Goal: Information Seeking & Learning: Check status

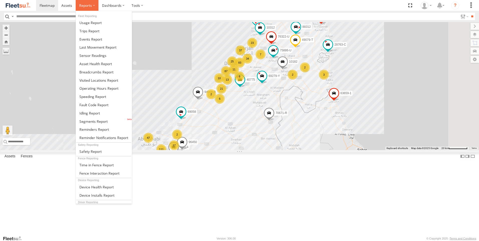
click at [90, 5] on span at bounding box center [85, 5] width 13 height 5
click at [104, 109] on link at bounding box center [104, 113] width 56 height 8
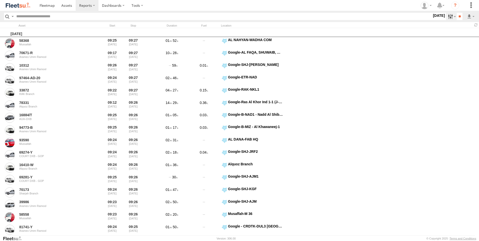
click at [448, 18] on label at bounding box center [451, 16] width 11 height 7
click at [0, 0] on label at bounding box center [0, 0] width 0 height 0
click at [0, 0] on span "AAN Branch" at bounding box center [0, 0] width 0 height 0
click at [0, 0] on span "Alquoz Branch" at bounding box center [0, 0] width 0 height 0
click at [0, 0] on span "Aramex Mofaic branch-[GEOGRAPHIC_DATA]" at bounding box center [0, 0] width 0 height 0
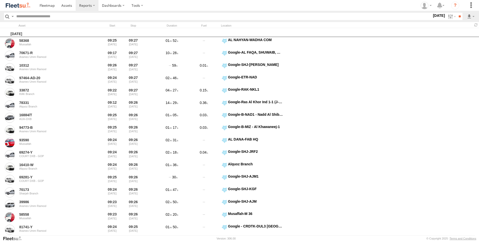
click at [0, 0] on span "Aramex Umm Ramool" at bounding box center [0, 0] width 0 height 0
click at [0, 0] on span "COURT DXB - GOP" at bounding box center [0, 0] width 0 height 0
click at [0, 0] on span "RAK Branch" at bounding box center [0, 0] width 0 height 0
click at [0, 0] on span "Sharjah Branch" at bounding box center [0, 0] width 0 height 0
click at [0, 0] on span "> 10min" at bounding box center [0, 0] width 0 height 0
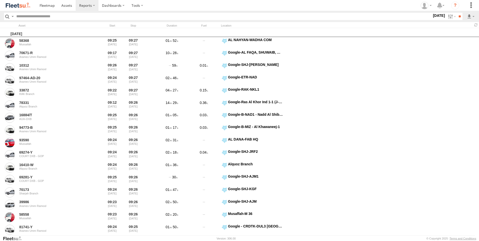
click at [0, 0] on label at bounding box center [0, 0] width 0 height 0
click at [457, 16] on input "**" at bounding box center [460, 16] width 6 height 7
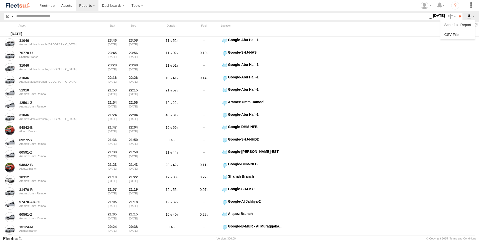
click at [469, 17] on label at bounding box center [470, 16] width 9 height 7
click at [456, 32] on link at bounding box center [457, 35] width 31 height 8
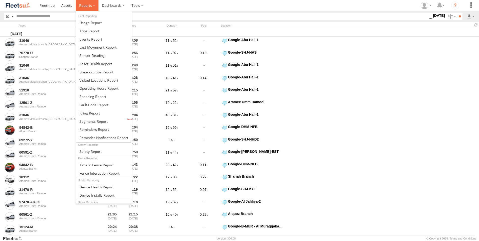
click at [91, 4] on span at bounding box center [85, 5] width 13 height 5
click at [94, 32] on span at bounding box center [89, 31] width 20 height 5
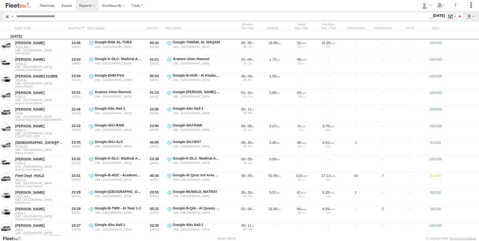
click at [448, 17] on label at bounding box center [451, 16] width 11 height 7
click at [0, 0] on label at bounding box center [0, 0] width 0 height 0
click at [457, 18] on input "**" at bounding box center [460, 16] width 6 height 7
click at [77, 17] on input "text" at bounding box center [221, 16] width 415 height 7
paste input "*******"
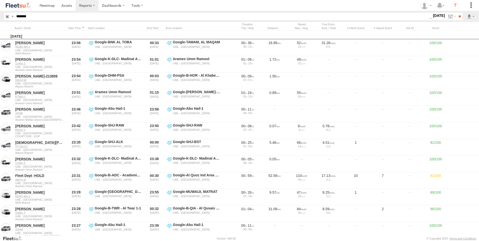
type input "*******"
click at [457, 13] on input "**" at bounding box center [460, 16] width 6 height 7
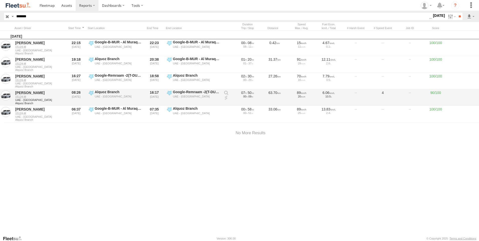
click at [227, 98] on link at bounding box center [226, 97] width 5 height 5
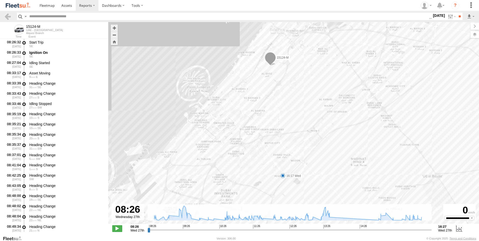
click at [475, 38] on div "15124-M 16:17 Wed" at bounding box center [293, 125] width 371 height 207
click at [474, 34] on label at bounding box center [470, 34] width 18 height 7
click at [0, 0] on span "Basemaps" at bounding box center [0, 0] width 0 height 0
click at [0, 0] on span "Satellite + Roadmap" at bounding box center [0, 0] width 0 height 0
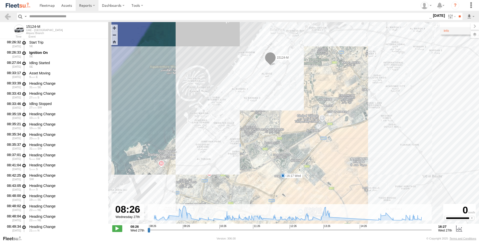
click at [0, 0] on span "Basemaps" at bounding box center [0, 0] width 0 height 0
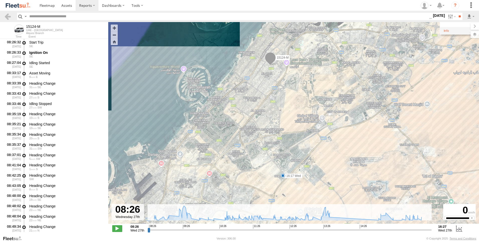
click at [0, 0] on span "Overlays" at bounding box center [0, 0] width 0 height 0
click at [0, 0] on span "Assets" at bounding box center [0, 0] width 0 height 0
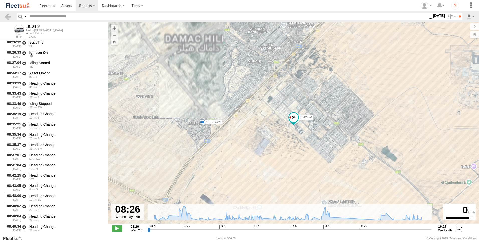
click at [0, 0] on span "Fences" at bounding box center [0, 0] width 0 height 0
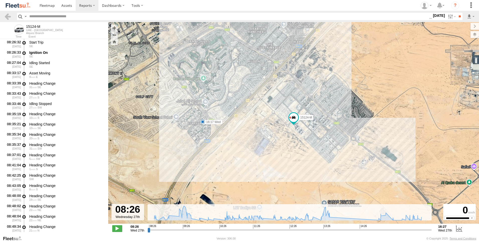
click at [0, 0] on span "Overlays" at bounding box center [0, 0] width 0 height 0
click at [462, 25] on label at bounding box center [470, 26] width 17 height 7
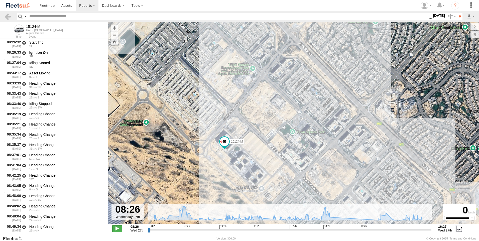
click at [121, 226] on span at bounding box center [117, 228] width 10 height 7
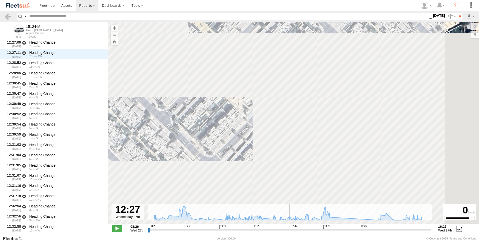
scroll to position [3582, 0]
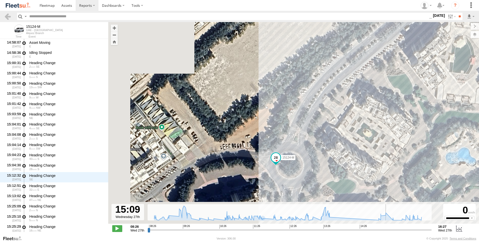
click at [358, 229] on input "range" at bounding box center [290, 229] width 284 height 5
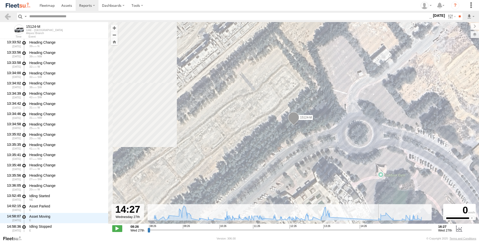
click at [328, 231] on input "range" at bounding box center [290, 229] width 284 height 5
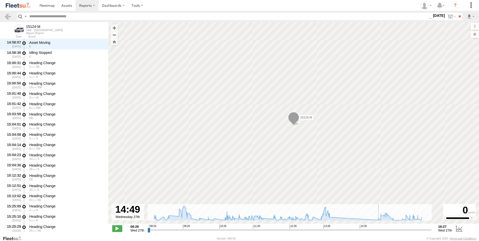
click at [373, 231] on input "range" at bounding box center [290, 229] width 284 height 5
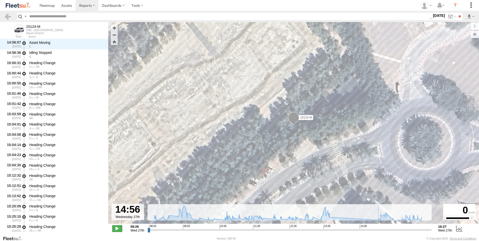
click at [115, 228] on span at bounding box center [117, 228] width 10 height 7
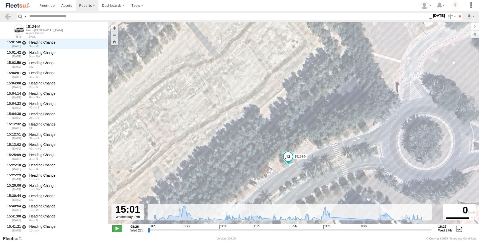
click at [115, 228] on span at bounding box center [117, 228] width 10 height 7
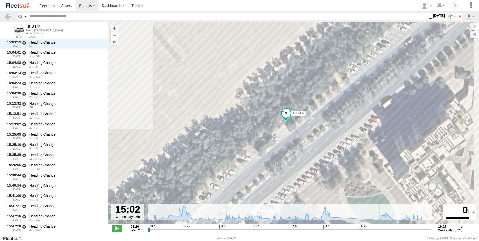
scroll to position [4933, 0]
click at [115, 228] on span at bounding box center [117, 228] width 10 height 7
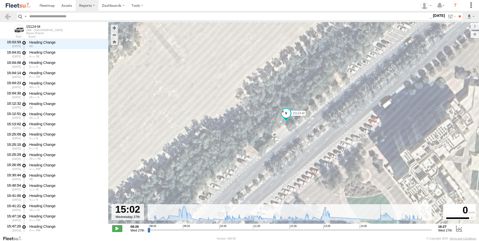
click at [118, 228] on span at bounding box center [117, 228] width 10 height 7
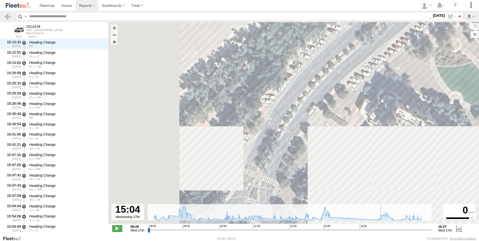
click at [118, 228] on span at bounding box center [117, 228] width 10 height 7
type input "**********"
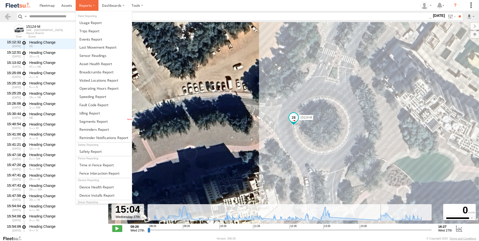
click at [81, 5] on span at bounding box center [85, 5] width 13 height 5
click at [87, 31] on span at bounding box center [89, 31] width 20 height 5
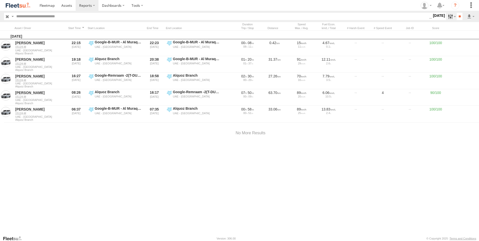
click at [449, 18] on label at bounding box center [451, 16] width 11 height 7
click at [0, 0] on label at bounding box center [0, 0] width 0 height 0
click at [457, 18] on input "**" at bounding box center [460, 16] width 6 height 7
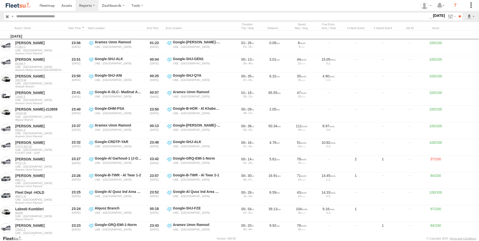
click at [40, 20] on input "text" at bounding box center [221, 16] width 415 height 7
paste input "*******"
type input "*******"
click at [457, 13] on input "**" at bounding box center [460, 16] width 6 height 7
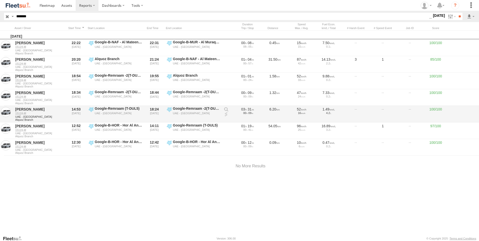
click at [228, 112] on link at bounding box center [226, 114] width 5 height 5
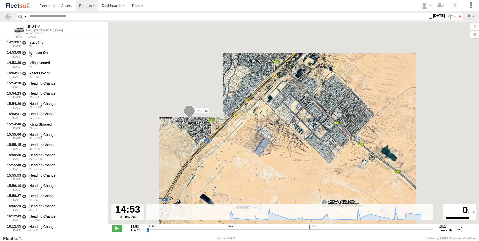
type input "**********"
click at [473, 35] on label at bounding box center [470, 34] width 18 height 7
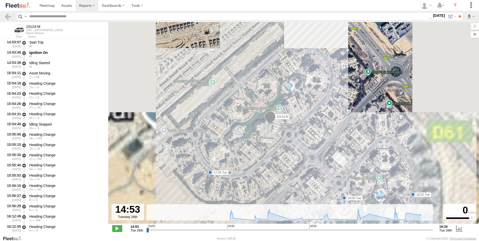
click at [0, 0] on span "Overlays" at bounding box center [0, 0] width 0 height 0
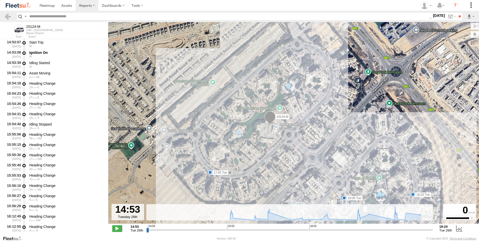
click at [0, 0] on span "Overlays" at bounding box center [0, 0] width 0 height 0
click at [462, 27] on label at bounding box center [470, 26] width 17 height 7
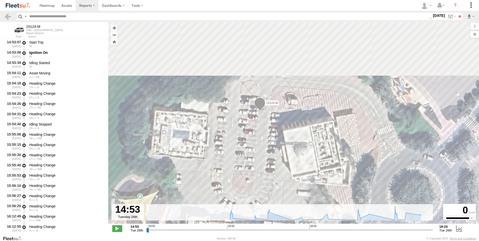
drag, startPoint x: 252, startPoint y: 109, endPoint x: 249, endPoint y: 178, distance: 69.2
click at [249, 178] on div "15124-M 17:45 Tue 18:05 Tue 18:24 Tue" at bounding box center [293, 125] width 371 height 207
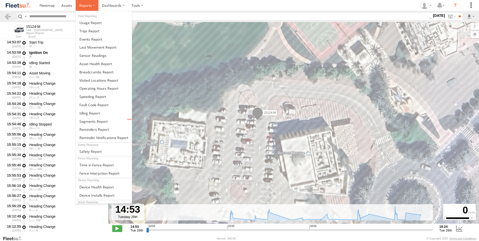
click at [91, 7] on span at bounding box center [85, 5] width 13 height 5
click at [98, 32] on span at bounding box center [89, 31] width 20 height 5
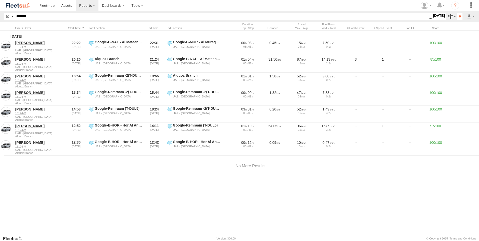
click at [447, 16] on label at bounding box center [451, 16] width 11 height 7
click at [0, 0] on label at bounding box center [0, 0] width 0 height 0
click at [458, 17] on input "**" at bounding box center [460, 16] width 6 height 7
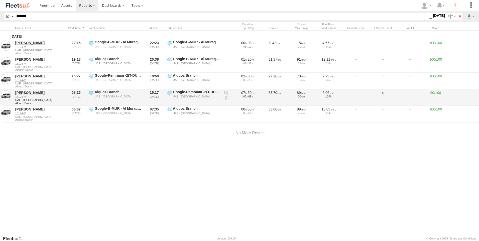
click at [228, 99] on link at bounding box center [226, 97] width 5 height 5
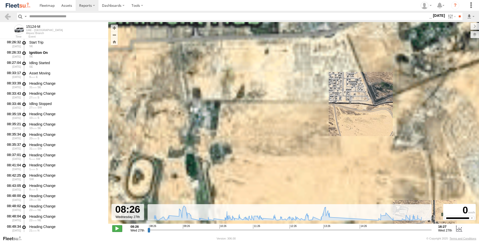
click at [119, 229] on span at bounding box center [117, 228] width 10 height 7
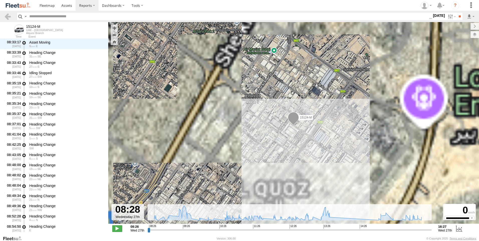
click at [236, 233] on div "**********" at bounding box center [293, 229] width 371 height 11
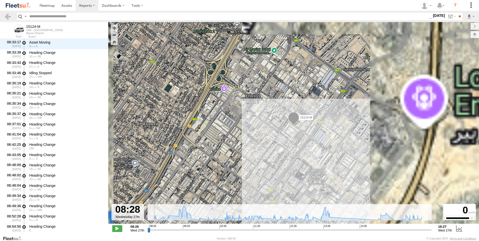
scroll to position [31, 0]
drag, startPoint x: 254, startPoint y: 228, endPoint x: 258, endPoint y: 228, distance: 3.8
click at [255, 228] on input "range" at bounding box center [290, 229] width 284 height 5
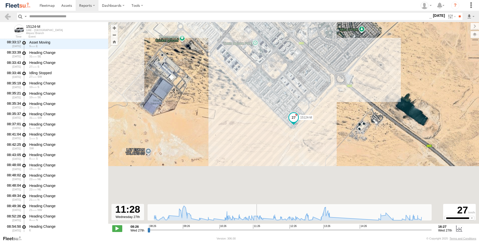
click at [279, 230] on input "range" at bounding box center [290, 229] width 284 height 5
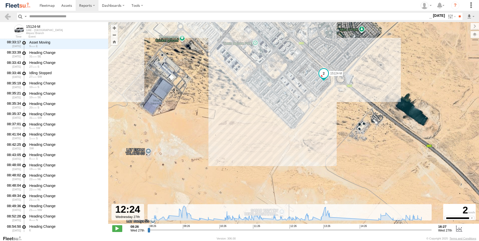
click at [288, 232] on input "range" at bounding box center [290, 229] width 284 height 5
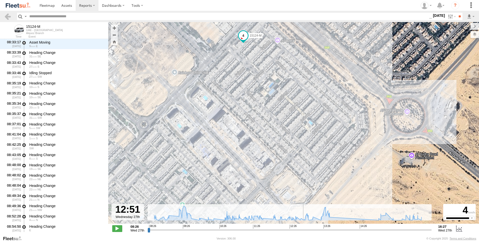
click at [304, 231] on input "range" at bounding box center [290, 229] width 284 height 5
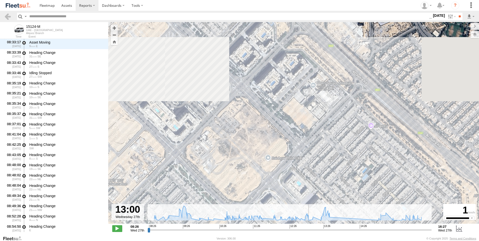
drag, startPoint x: 309, startPoint y: 231, endPoint x: 313, endPoint y: 231, distance: 3.5
click at [310, 231] on input "range" at bounding box center [290, 229] width 284 height 5
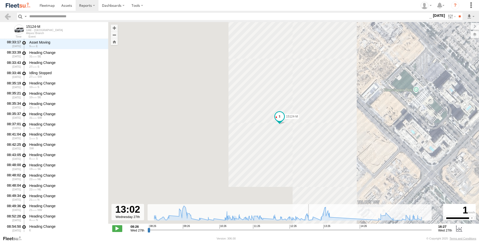
click at [320, 231] on input "range" at bounding box center [290, 229] width 284 height 5
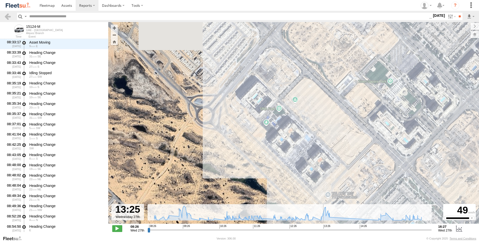
drag, startPoint x: 323, startPoint y: 231, endPoint x: 326, endPoint y: 231, distance: 2.8
click at [324, 231] on input "range" at bounding box center [290, 229] width 284 height 5
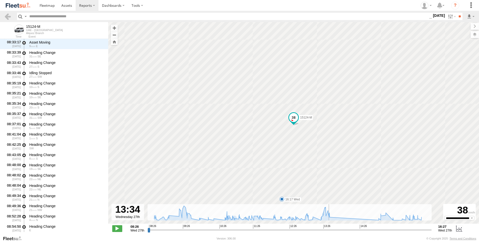
click at [329, 232] on input "range" at bounding box center [290, 229] width 284 height 5
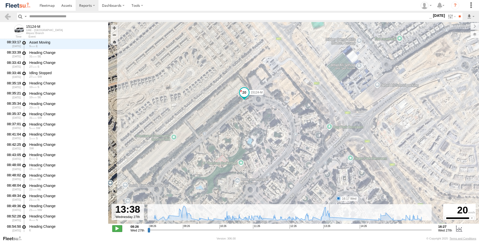
click at [114, 229] on span at bounding box center [117, 228] width 10 height 7
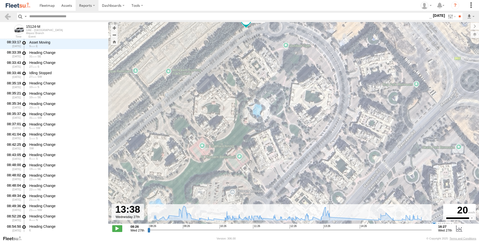
drag, startPoint x: 254, startPoint y: 155, endPoint x: 249, endPoint y: 104, distance: 51.0
click at [249, 104] on div "15124-M 16:17 Wed" at bounding box center [293, 125] width 371 height 207
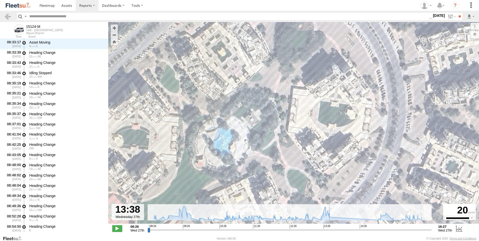
drag, startPoint x: 266, startPoint y: 95, endPoint x: 226, endPoint y: 170, distance: 85.2
click at [226, 170] on div "15124-M 16:17 Wed" at bounding box center [293, 125] width 371 height 207
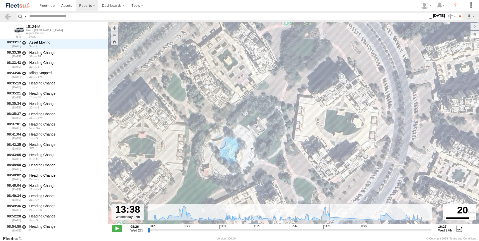
drag, startPoint x: 239, startPoint y: 129, endPoint x: 246, endPoint y: 139, distance: 11.9
click at [246, 139] on div "15124-M 16:17 Wed" at bounding box center [293, 125] width 371 height 207
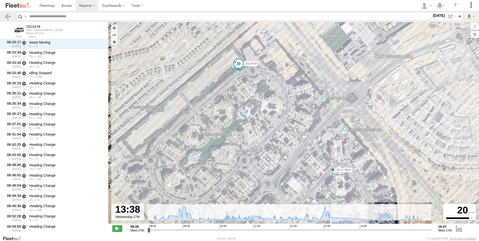
drag, startPoint x: 234, startPoint y: 159, endPoint x: 237, endPoint y: 124, distance: 35.0
click at [237, 124] on div "15124-M 16:17 Wed" at bounding box center [293, 125] width 371 height 207
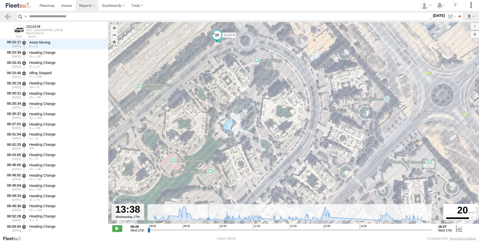
drag, startPoint x: 239, startPoint y: 135, endPoint x: 209, endPoint y: 210, distance: 81.0
click at [209, 210] on div "← Move left → Move right ↑ Move up ↓ Move down + Zoom in - Zoom out Home Jump l…" at bounding box center [293, 128] width 371 height 213
click at [116, 230] on span at bounding box center [117, 228] width 10 height 7
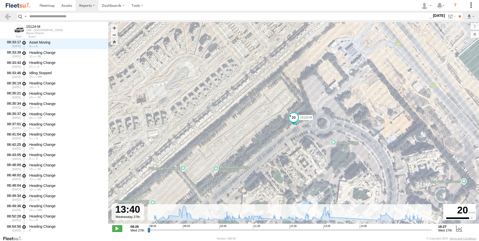
click at [116, 230] on span at bounding box center [117, 228] width 10 height 7
type input "**********"
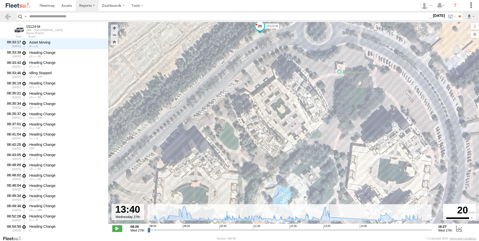
drag, startPoint x: 267, startPoint y: 174, endPoint x: 205, endPoint y: 112, distance: 87.5
click at [200, 115] on div "15124-M 16:17 Wed" at bounding box center [293, 125] width 371 height 207
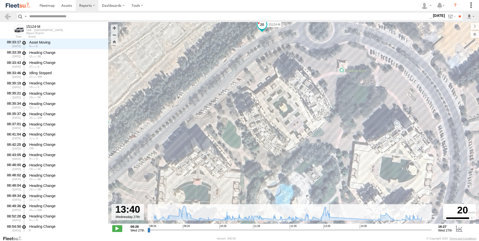
drag, startPoint x: 248, startPoint y: 125, endPoint x: 251, endPoint y: 96, distance: 29.2
click at [251, 96] on div "15124-M 16:17 Wed" at bounding box center [293, 125] width 371 height 207
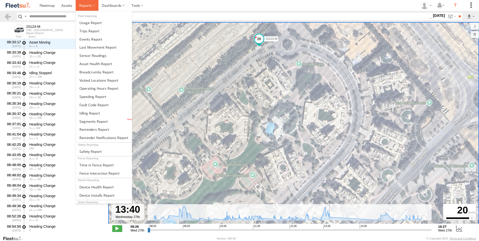
click at [88, 9] on label at bounding box center [87, 5] width 23 height 11
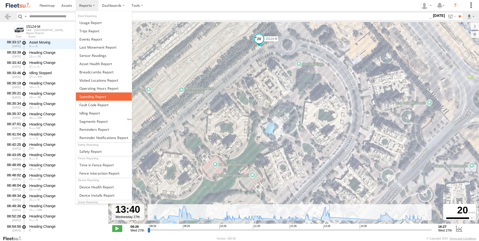
click at [102, 99] on span at bounding box center [92, 96] width 27 height 5
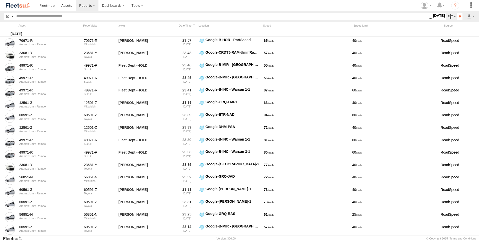
click at [446, 15] on label at bounding box center [451, 16] width 11 height 7
click at [0, 0] on label at bounding box center [0, 0] width 0 height 0
click at [457, 16] on input "**" at bounding box center [460, 16] width 6 height 7
click at [470, 16] on label at bounding box center [470, 16] width 9 height 7
click at [460, 35] on link at bounding box center [457, 35] width 31 height 8
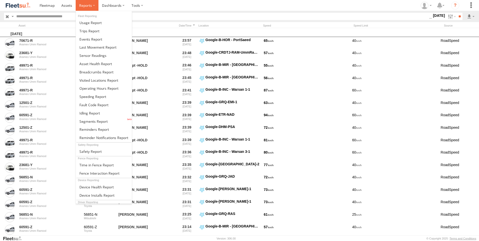
click at [88, 8] on label at bounding box center [87, 5] width 23 height 11
click at [90, 33] on span at bounding box center [89, 31] width 20 height 5
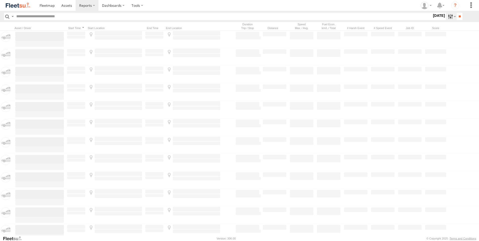
click at [446, 17] on label at bounding box center [451, 16] width 11 height 7
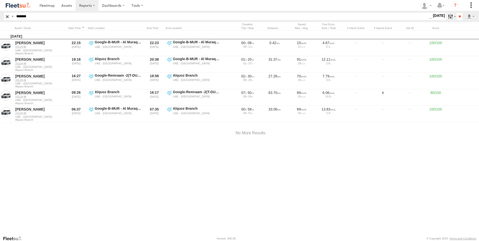
click at [446, 17] on label at bounding box center [451, 16] width 11 height 7
click at [34, 15] on input "*******" at bounding box center [221, 16] width 415 height 7
paste input "text"
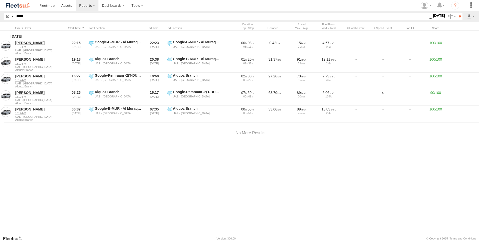
type input "*****"
click at [457, 13] on input "**" at bounding box center [460, 16] width 6 height 7
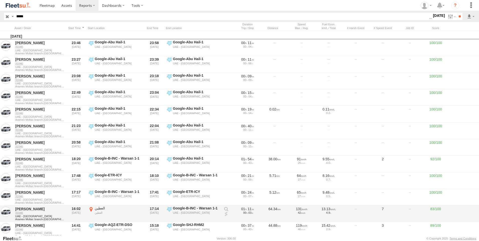
click at [226, 214] on link at bounding box center [226, 214] width 5 height 5
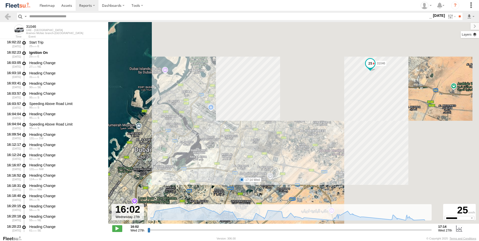
click at [474, 35] on label at bounding box center [470, 34] width 18 height 7
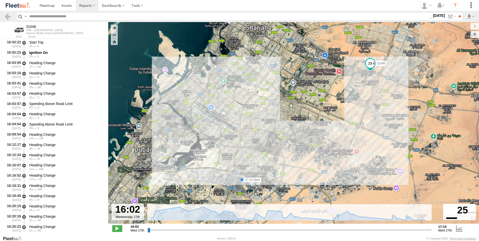
click at [0, 0] on span "Overlays" at bounding box center [0, 0] width 0 height 0
click at [0, 0] on span "Assets" at bounding box center [0, 0] width 0 height 0
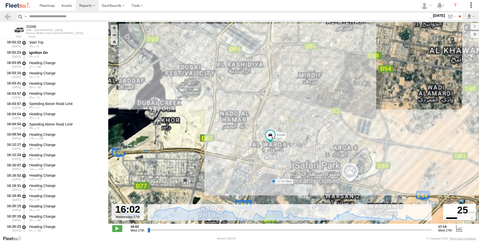
click at [0, 0] on span "Overlays" at bounding box center [0, 0] width 0 height 0
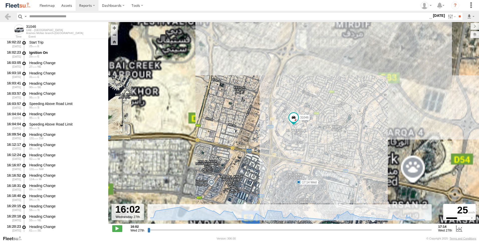
click at [0, 0] on span "Basemaps" at bounding box center [0, 0] width 0 height 0
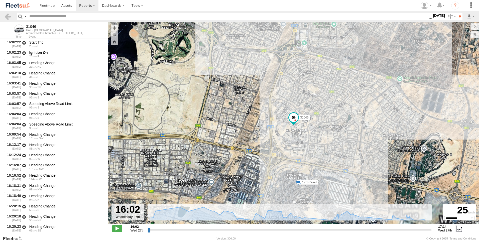
click at [0, 0] on span "Basemaps" at bounding box center [0, 0] width 0 height 0
drag, startPoint x: 421, startPoint y: 28, endPoint x: 410, endPoint y: 27, distance: 10.7
click at [462, 27] on label at bounding box center [470, 26] width 17 height 7
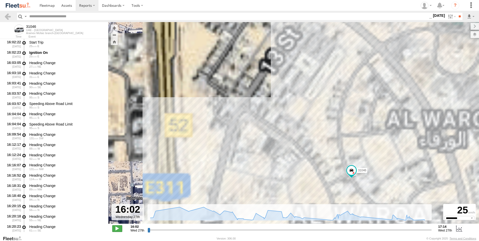
click at [115, 229] on span at bounding box center [117, 228] width 10 height 7
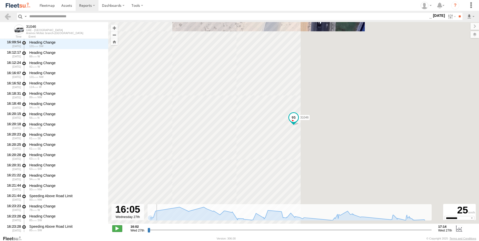
scroll to position [92, 0]
click at [119, 228] on span at bounding box center [117, 228] width 10 height 7
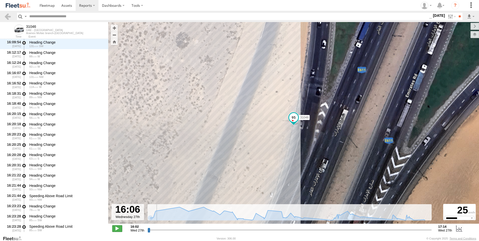
click at [119, 228] on span at bounding box center [117, 228] width 10 height 7
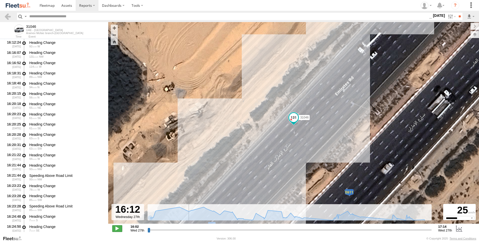
click at [119, 228] on span at bounding box center [117, 228] width 10 height 7
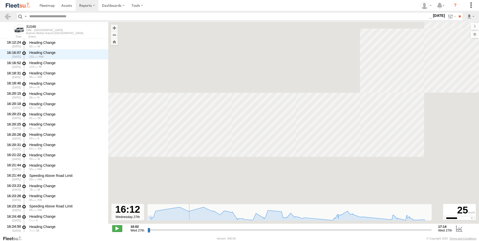
scroll to position [123, 0]
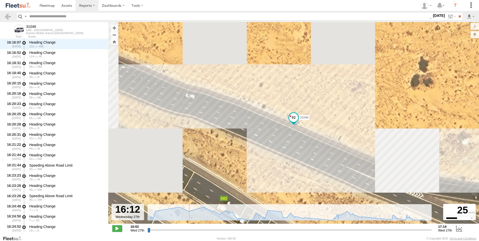
click at [294, 118] on span at bounding box center [293, 117] width 9 height 9
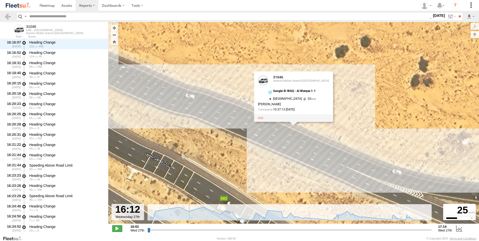
click at [117, 228] on span at bounding box center [117, 228] width 10 height 7
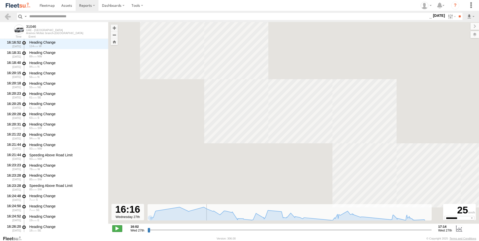
click at [117, 228] on span at bounding box center [117, 228] width 10 height 7
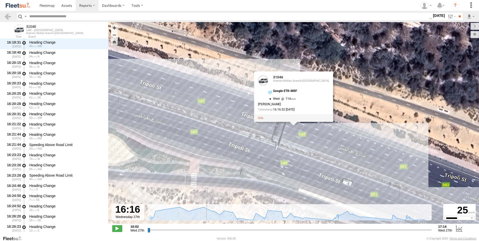
scroll to position [133, 0]
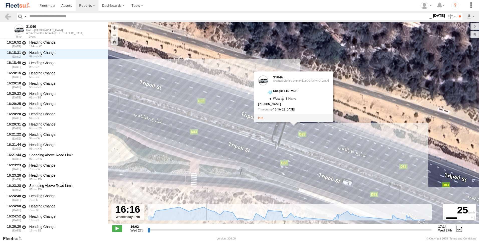
type input "**********"
click at [203, 229] on input "range" at bounding box center [290, 229] width 284 height 5
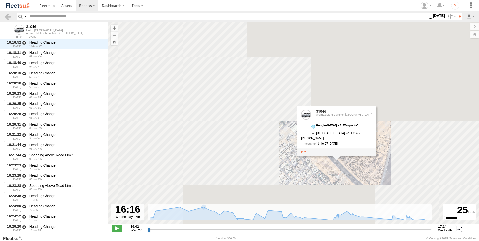
drag, startPoint x: 361, startPoint y: 165, endPoint x: 303, endPoint y: 163, distance: 58.4
click at [304, 163] on div "31046 17:14 Wed 31046 31046 Aramex Mofaic branch-[GEOGRAPHIC_DATA] Google-B-WAQ…" at bounding box center [293, 125] width 371 height 207
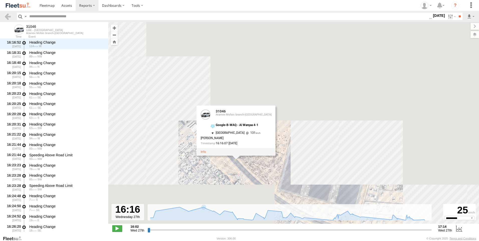
drag, startPoint x: 246, startPoint y: 176, endPoint x: 263, endPoint y: 183, distance: 18.8
click at [263, 183] on div "31046 17:14 Wed 31046 31046 Aramex Mofaic branch-[GEOGRAPHIC_DATA] Google-B-WAQ…" at bounding box center [293, 125] width 371 height 207
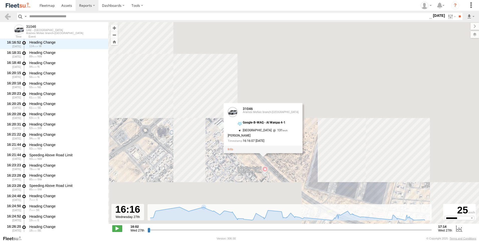
drag, startPoint x: 309, startPoint y: 171, endPoint x: 305, endPoint y: 171, distance: 3.5
click at [305, 171] on div "31046 17:14 Wed 31046 31046 Aramex Mofaic branch-[GEOGRAPHIC_DATA] Google-B-WAQ…" at bounding box center [293, 125] width 371 height 207
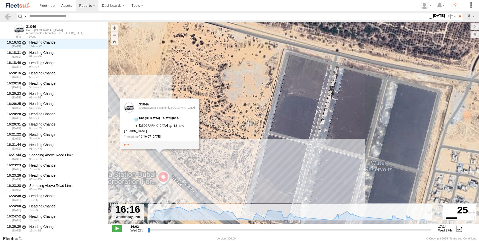
drag, startPoint x: 360, startPoint y: 162, endPoint x: 347, endPoint y: 148, distance: 18.8
click at [348, 149] on div "31046 17:14 Wed 31046 31046 Aramex Mofaic branch-[GEOGRAPHIC_DATA] Google-B-WAQ…" at bounding box center [293, 125] width 371 height 207
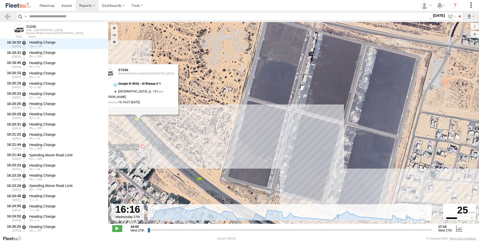
drag, startPoint x: 309, startPoint y: 180, endPoint x: 304, endPoint y: 168, distance: 13.6
click at [304, 168] on div "31046 17:14 Wed 31046 31046 Aramex Mofaic branch-[GEOGRAPHIC_DATA] Google-B-WAQ…" at bounding box center [293, 125] width 371 height 207
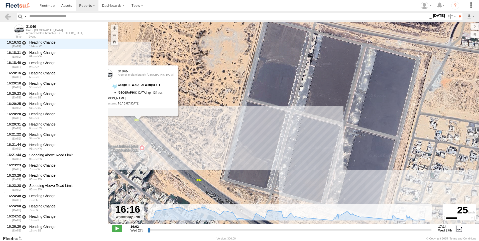
drag, startPoint x: 307, startPoint y: 164, endPoint x: 303, endPoint y: 178, distance: 15.0
click at [303, 178] on div "31046 17:14 Wed 31046 31046 Aramex Mofaic branch-[GEOGRAPHIC_DATA] Google-B-WAQ…" at bounding box center [293, 125] width 371 height 207
